Goal: Information Seeking & Learning: Find specific fact

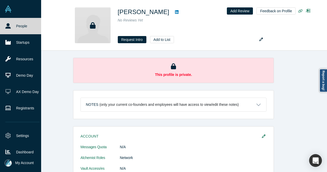
scroll to position [128, 0]
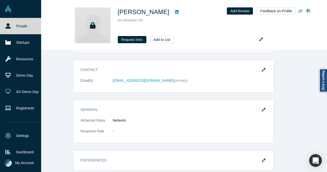
click at [14, 27] on link "People" at bounding box center [22, 26] width 45 height 16
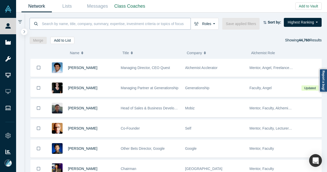
click at [80, 26] on input at bounding box center [115, 24] width 149 height 12
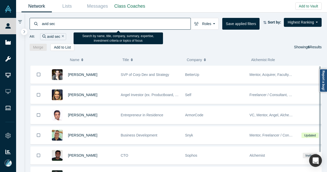
click at [51, 24] on input "avid sec" at bounding box center [115, 24] width 149 height 12
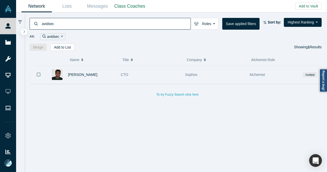
type input "avidsec"
click at [109, 75] on div "Ganesh Krishnan" at bounding box center [92, 75] width 48 height 18
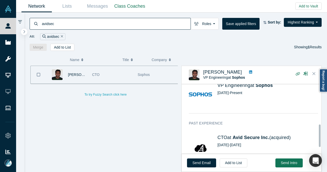
scroll to position [128, 0]
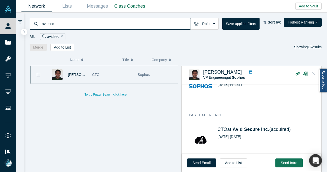
click at [241, 128] on span "Avid Secure Inc." at bounding box center [250, 129] width 37 height 5
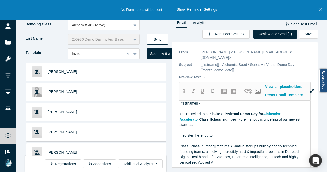
click at [151, 37] on button "Sync" at bounding box center [158, 39] width 22 height 11
